Goal: Transaction & Acquisition: Purchase product/service

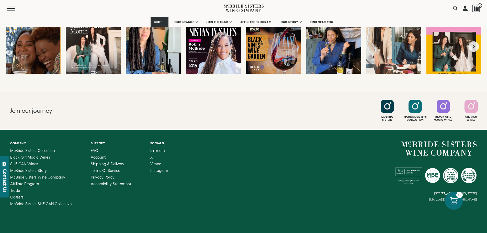
scroll to position [2000, 0]
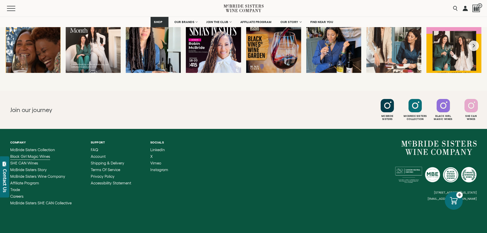
click at [31, 154] on span "Black Girl Magic Wines" at bounding box center [30, 156] width 40 height 4
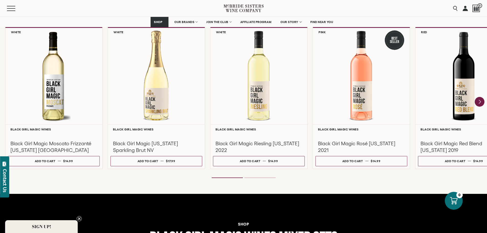
scroll to position [460, 0]
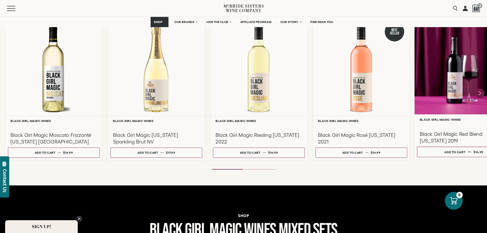
click at [448, 91] on div at bounding box center [464, 65] width 99 height 98
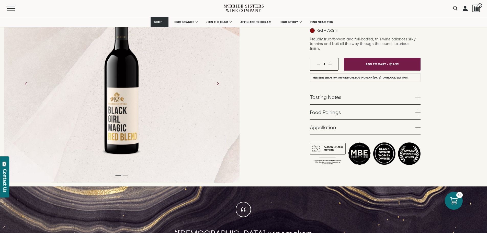
scroll to position [102, 0]
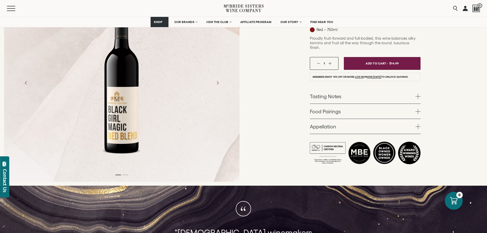
click at [419, 124] on span at bounding box center [418, 126] width 5 height 5
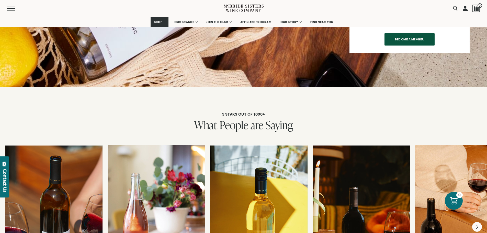
scroll to position [926, 0]
